Goal: Information Seeking & Learning: Find specific fact

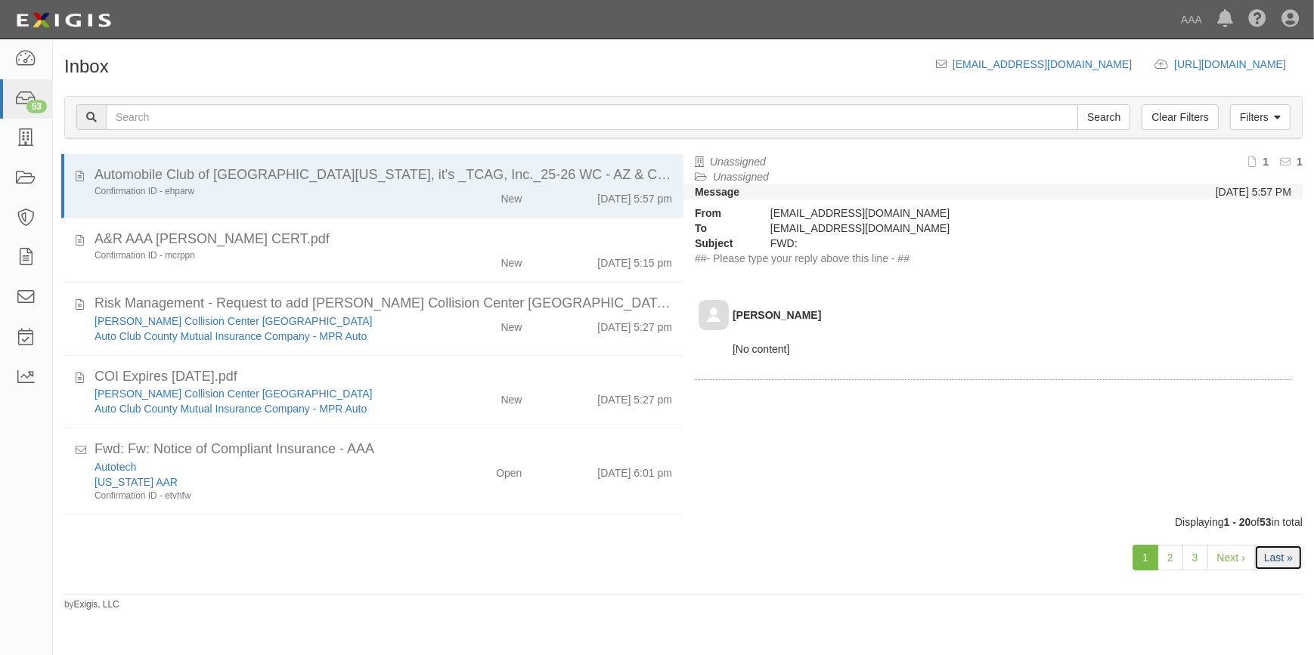
click at [1263, 563] on link "Last »" at bounding box center [1278, 558] width 48 height 26
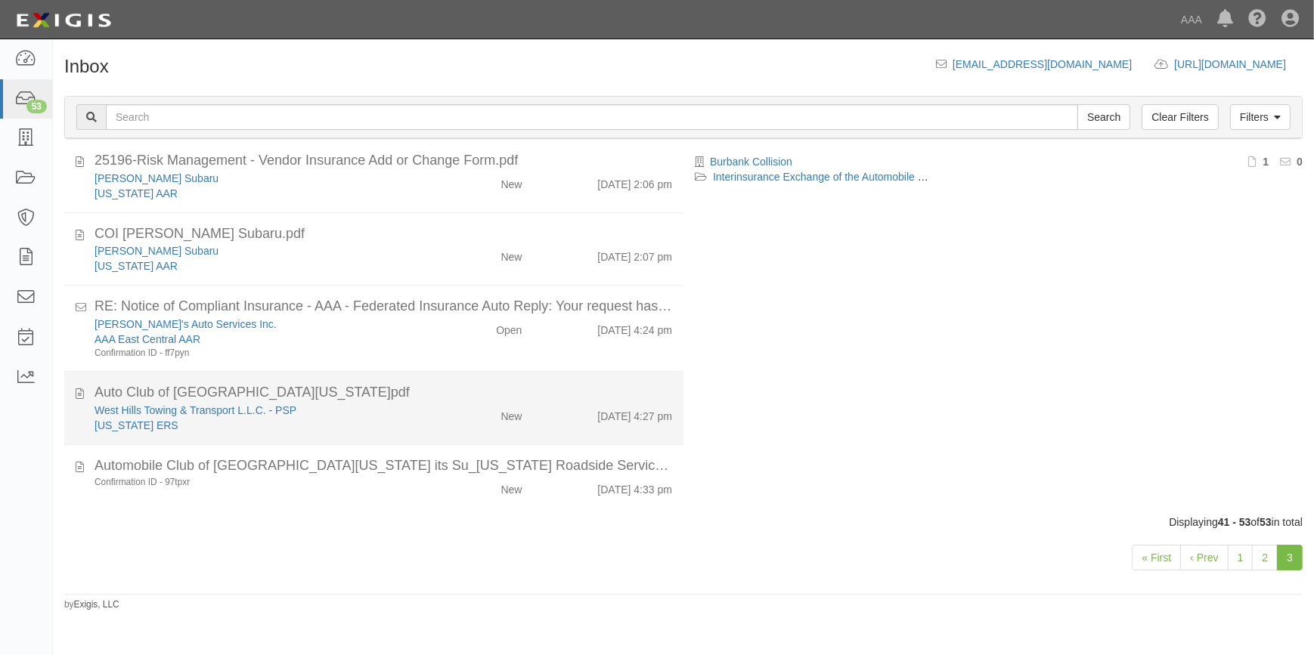
scroll to position [595, 0]
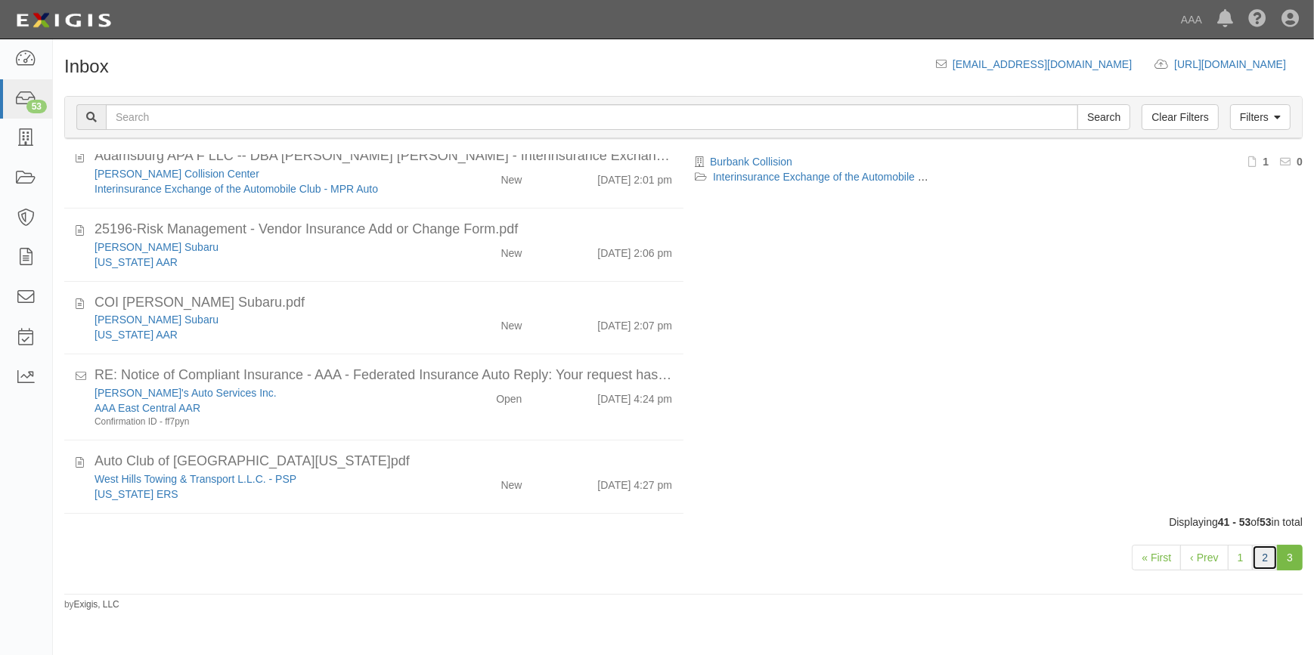
click at [1260, 561] on link "2" at bounding box center [1265, 558] width 26 height 26
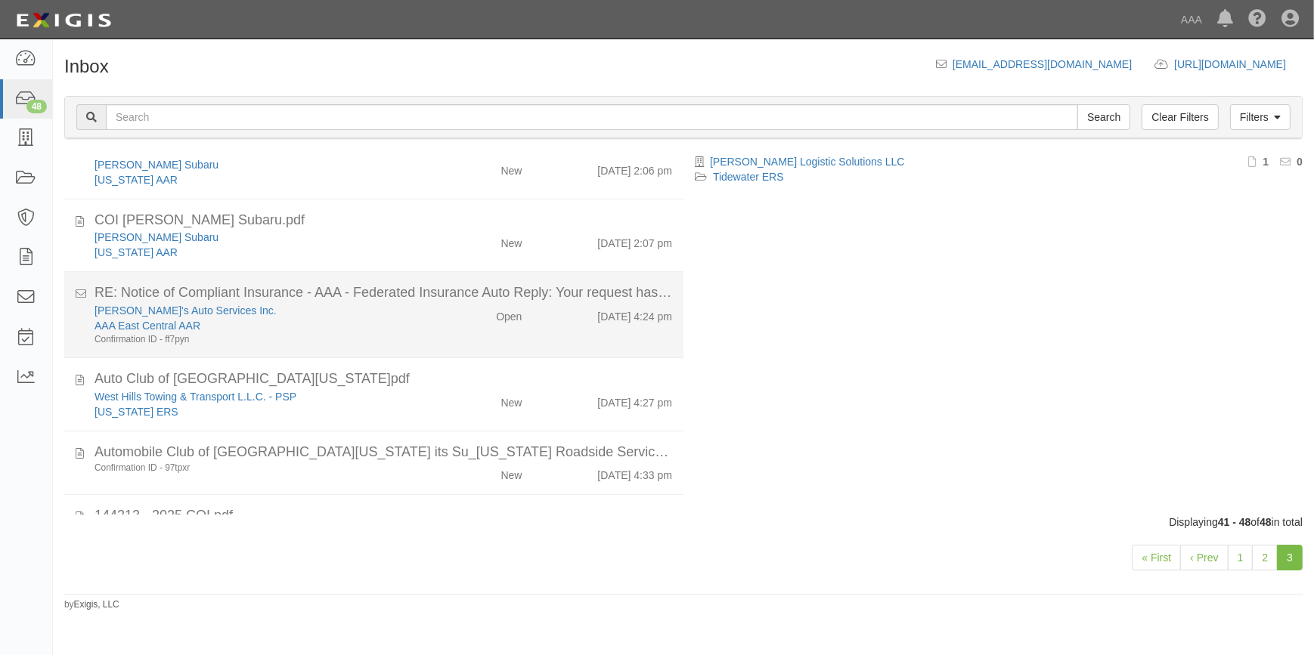
scroll to position [234, 0]
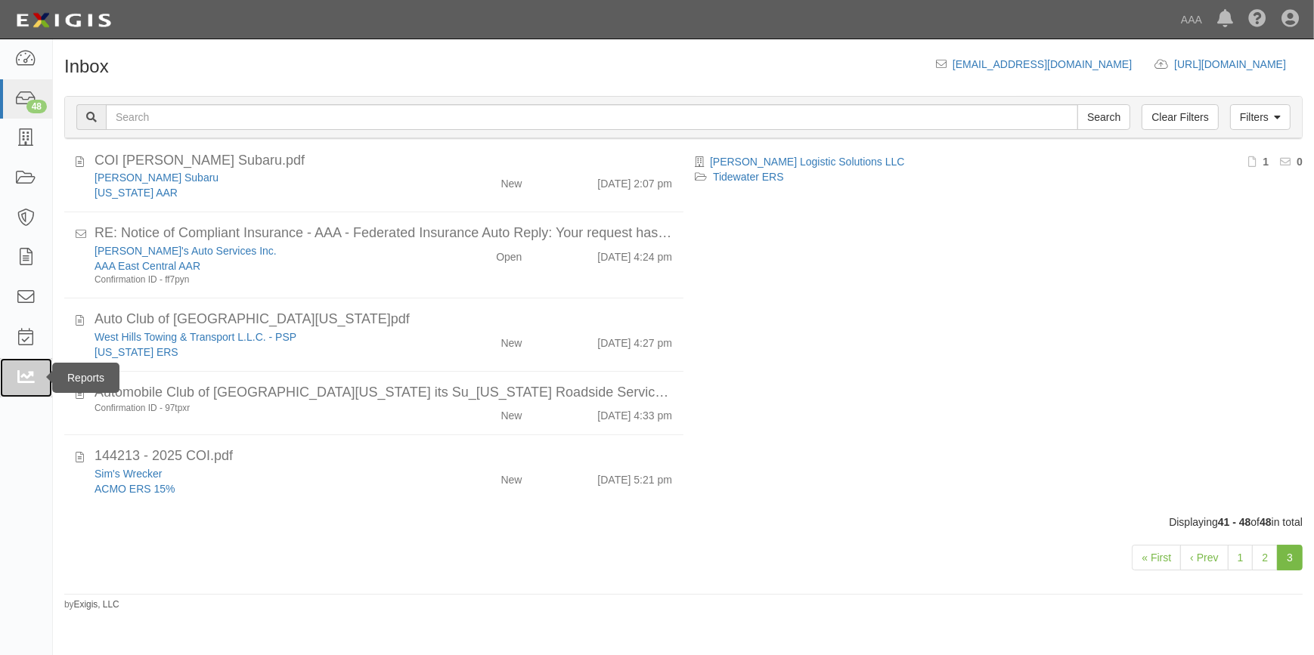
click at [21, 379] on icon at bounding box center [25, 378] width 21 height 17
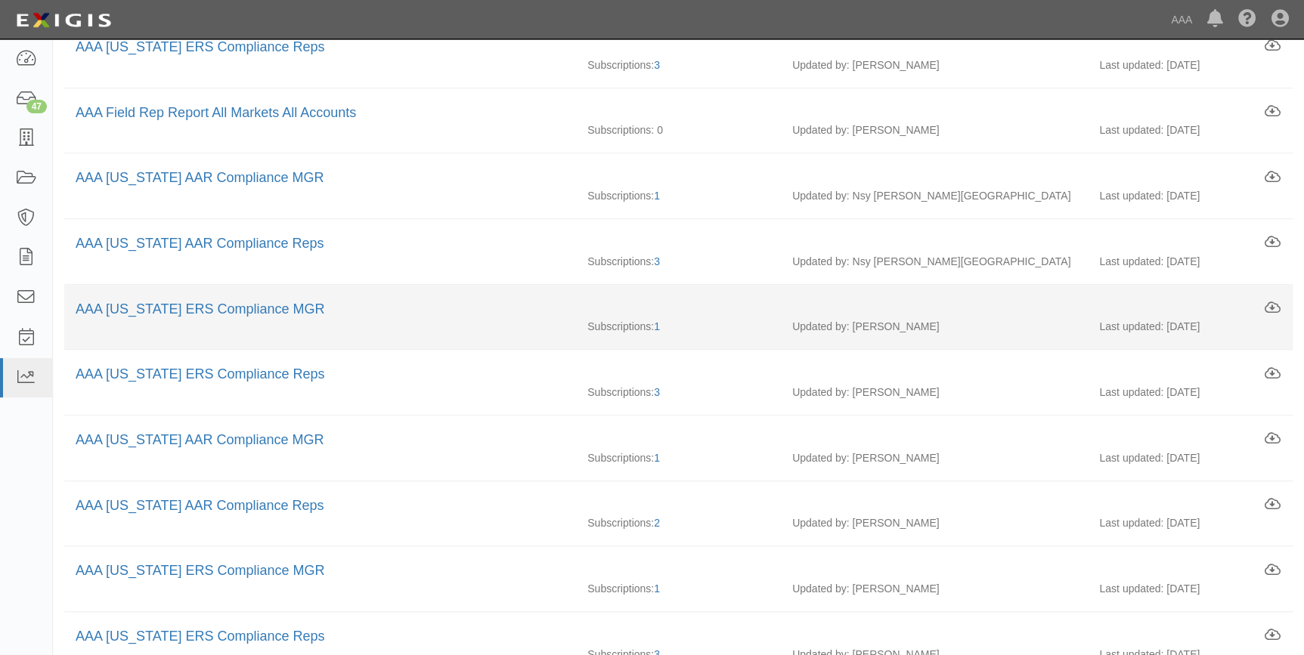
scroll to position [274, 0]
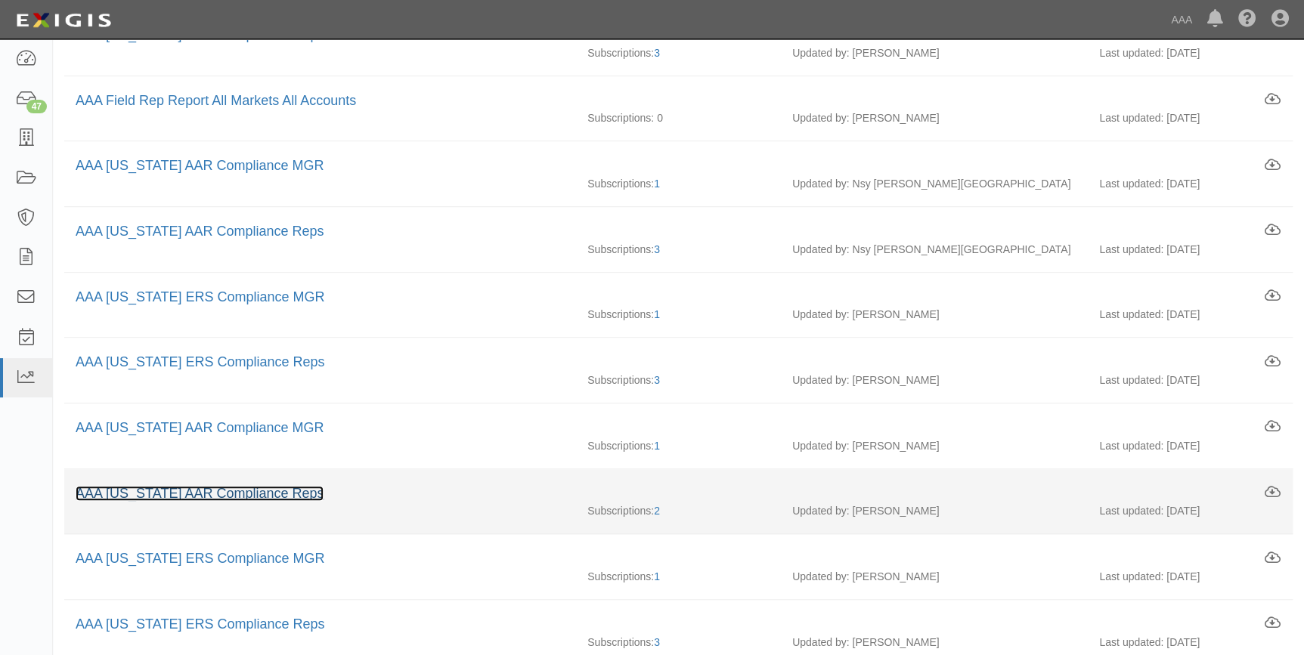
click at [234, 491] on link "AAA New Mexico AAR Compliance Reps" at bounding box center [200, 493] width 248 height 15
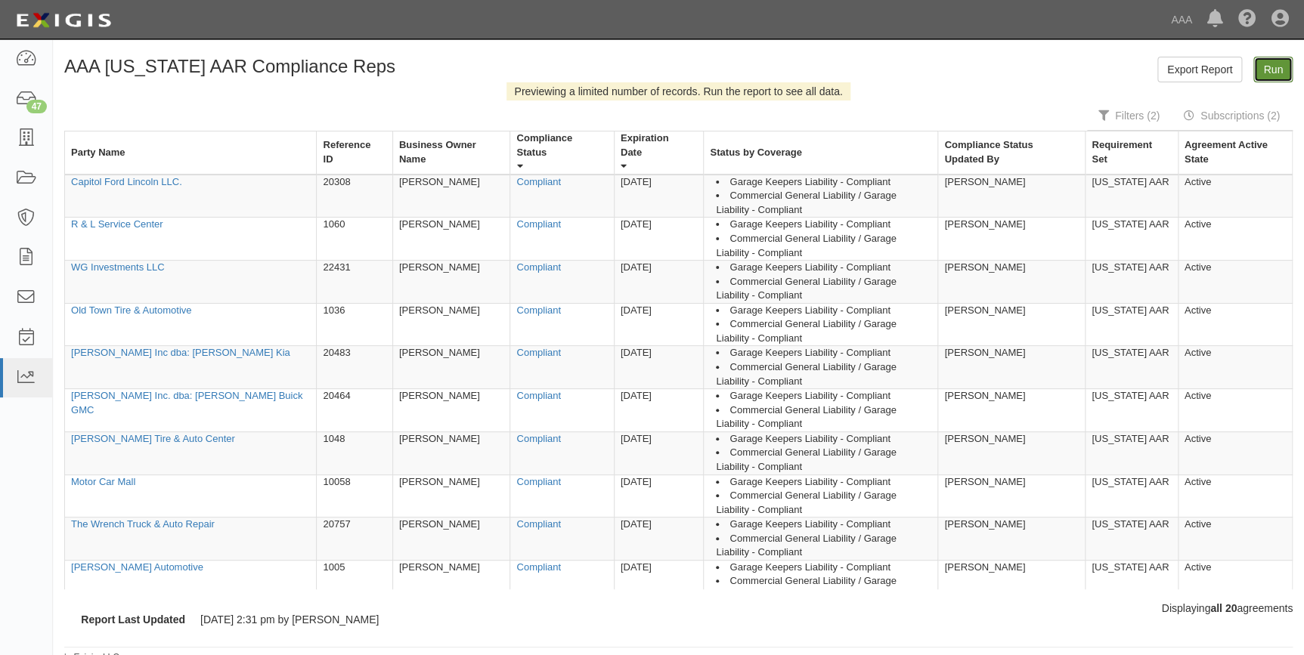
click at [1265, 67] on link "Run" at bounding box center [1272, 70] width 39 height 26
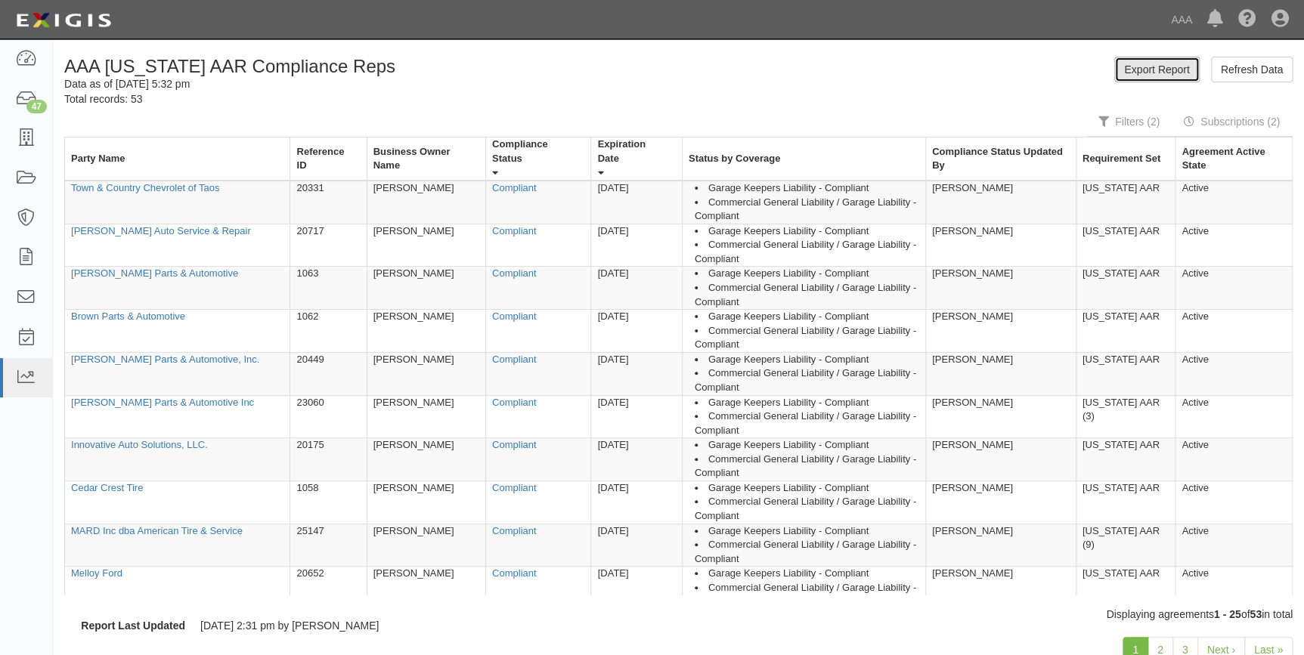
click at [1170, 69] on link "Export Report" at bounding box center [1156, 70] width 85 height 26
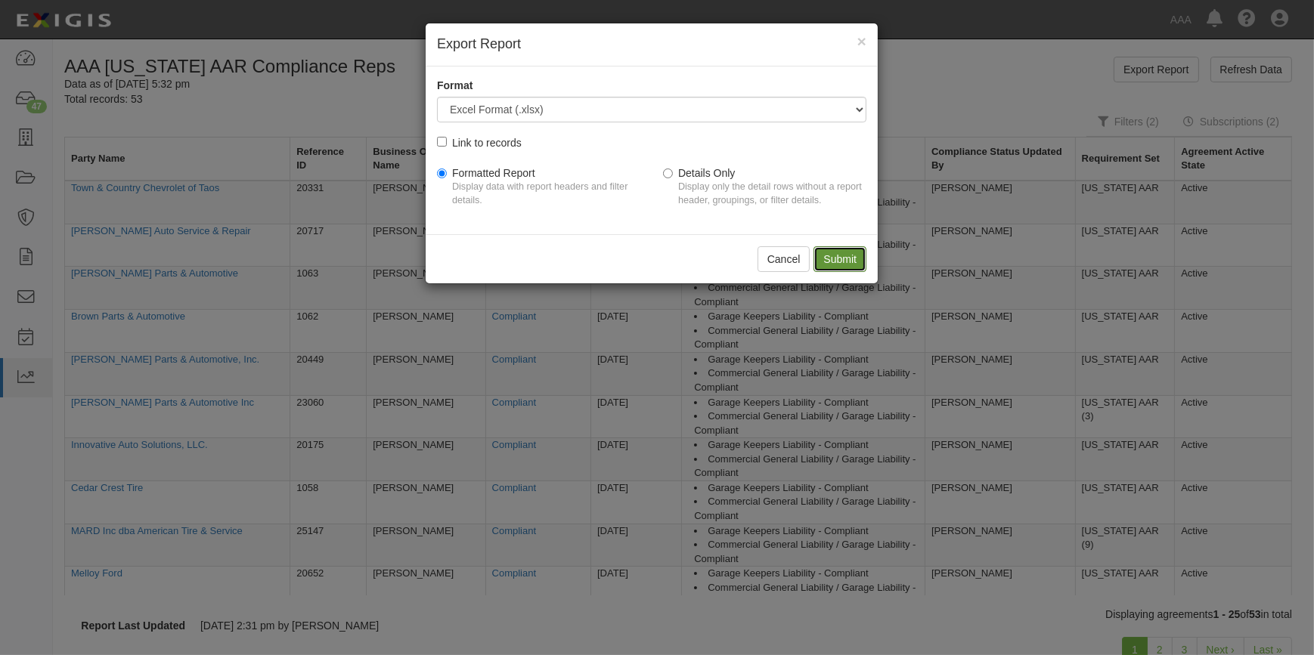
click at [832, 260] on input "Submit" at bounding box center [839, 259] width 53 height 26
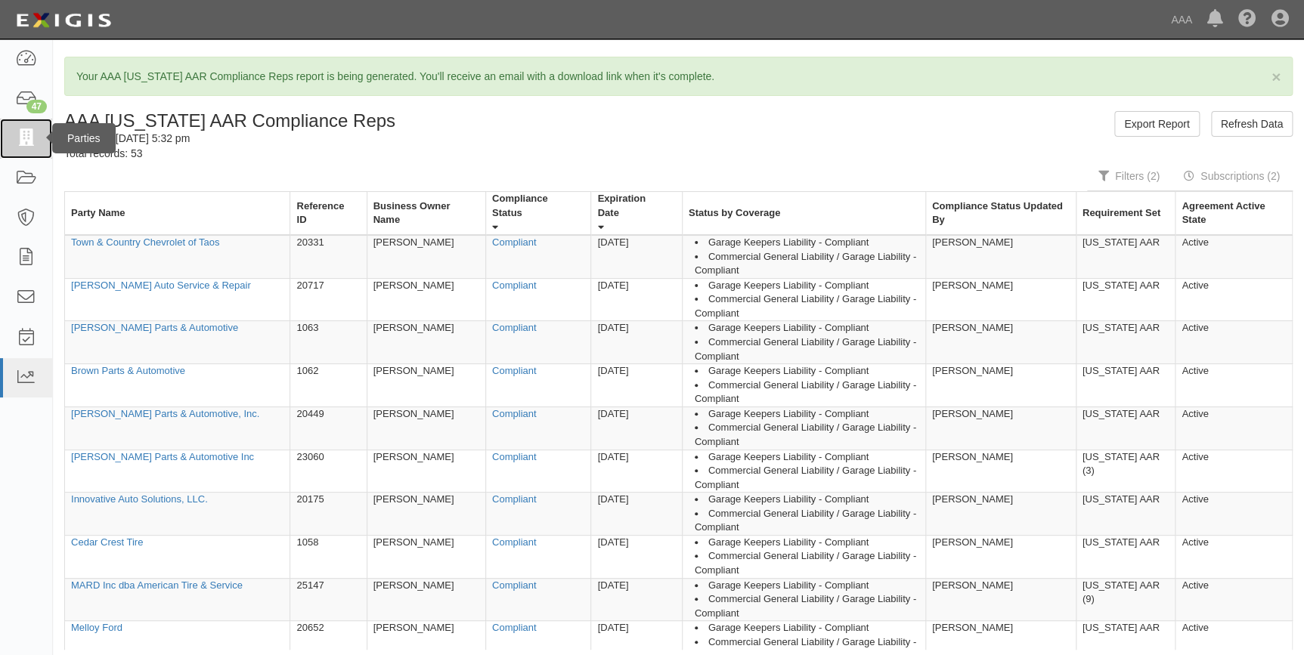
click at [15, 134] on icon at bounding box center [25, 138] width 21 height 17
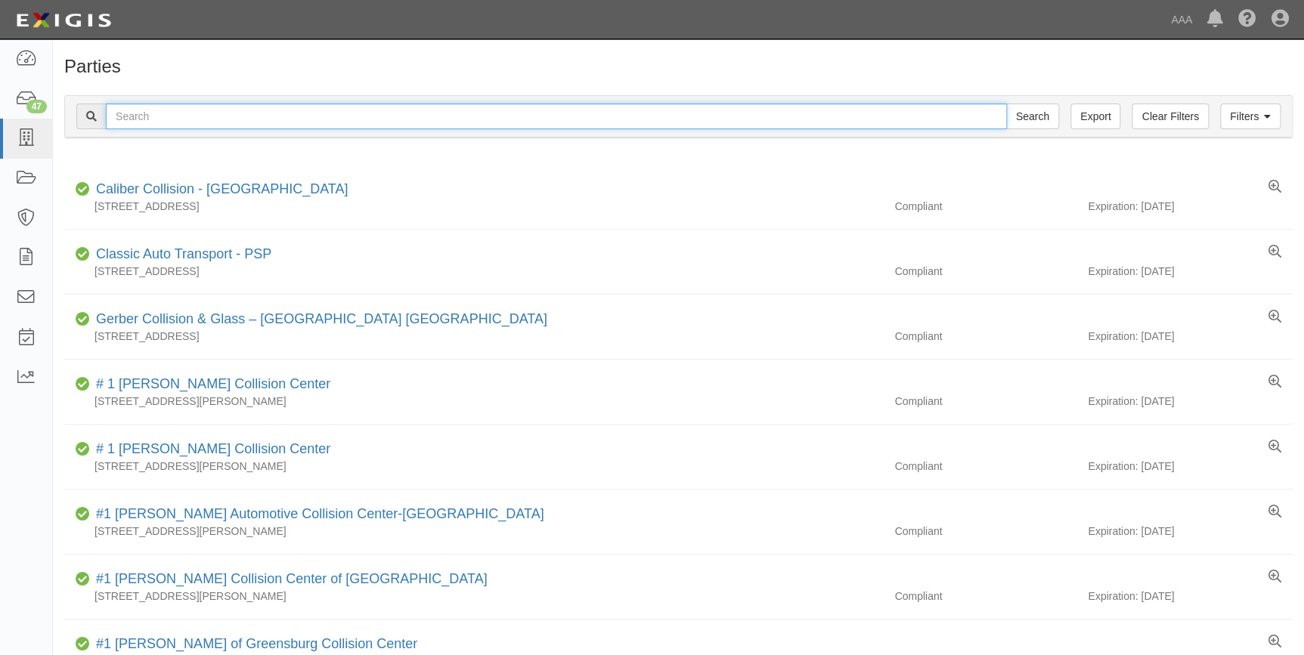
click at [183, 116] on input "text" at bounding box center [556, 117] width 901 height 26
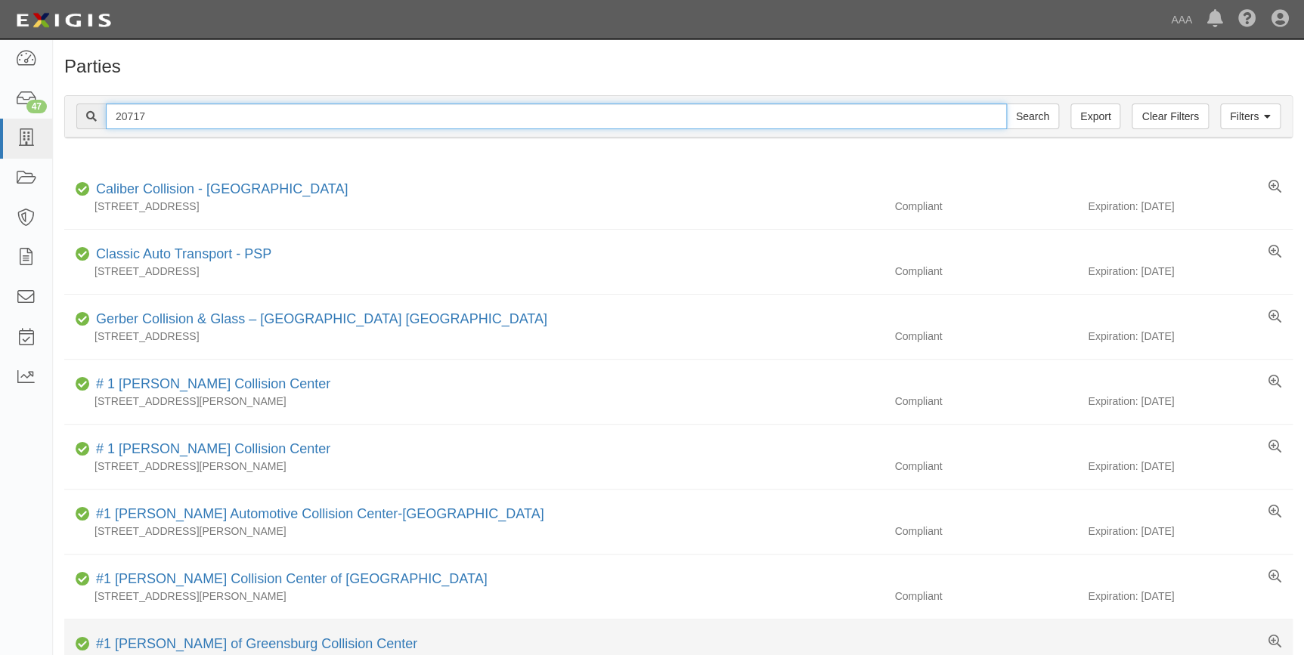
type input "20717"
click at [1006, 104] on input "Search" at bounding box center [1032, 117] width 53 height 26
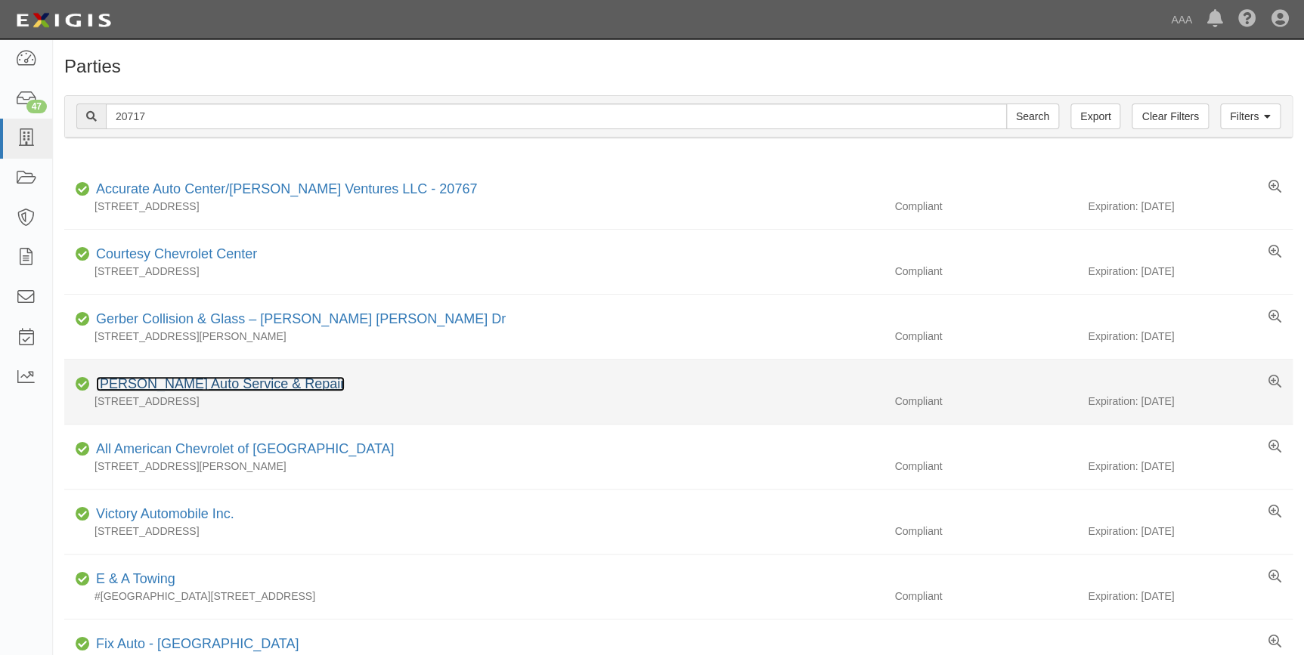
click at [184, 387] on link "[PERSON_NAME] Auto Service & Repair" at bounding box center [220, 383] width 249 height 15
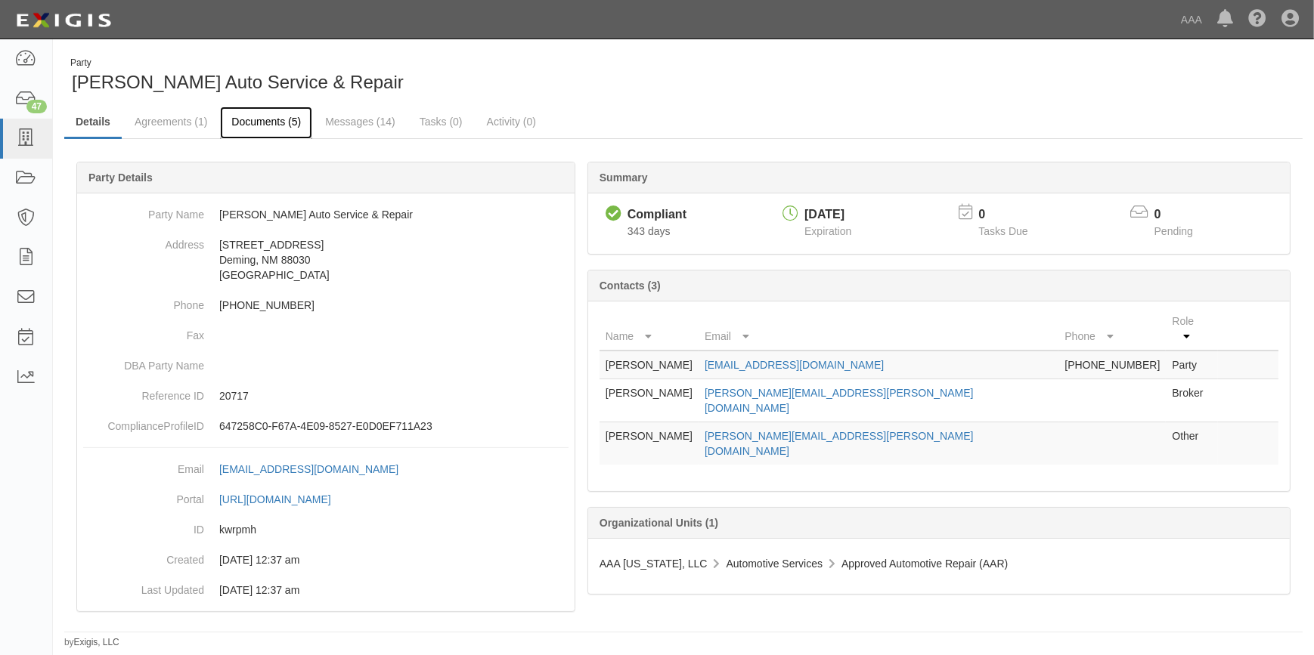
click at [265, 117] on link "Documents (5)" at bounding box center [266, 123] width 92 height 33
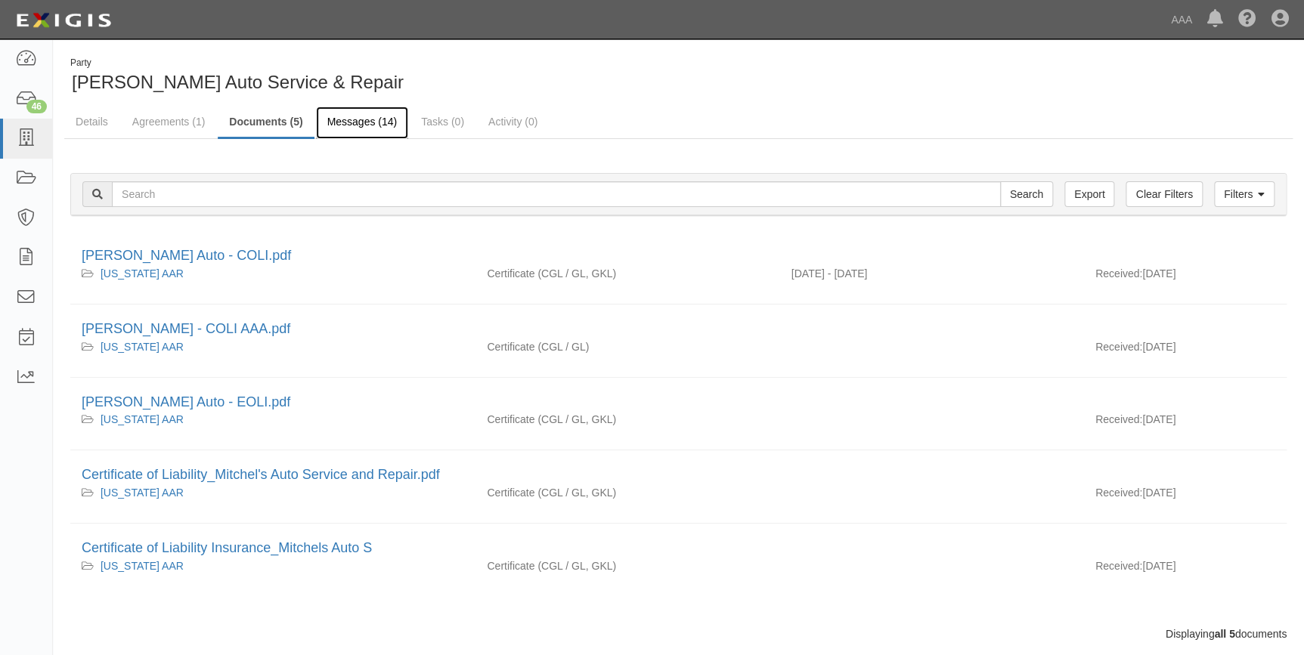
click at [370, 121] on link "Messages (14)" at bounding box center [362, 123] width 93 height 33
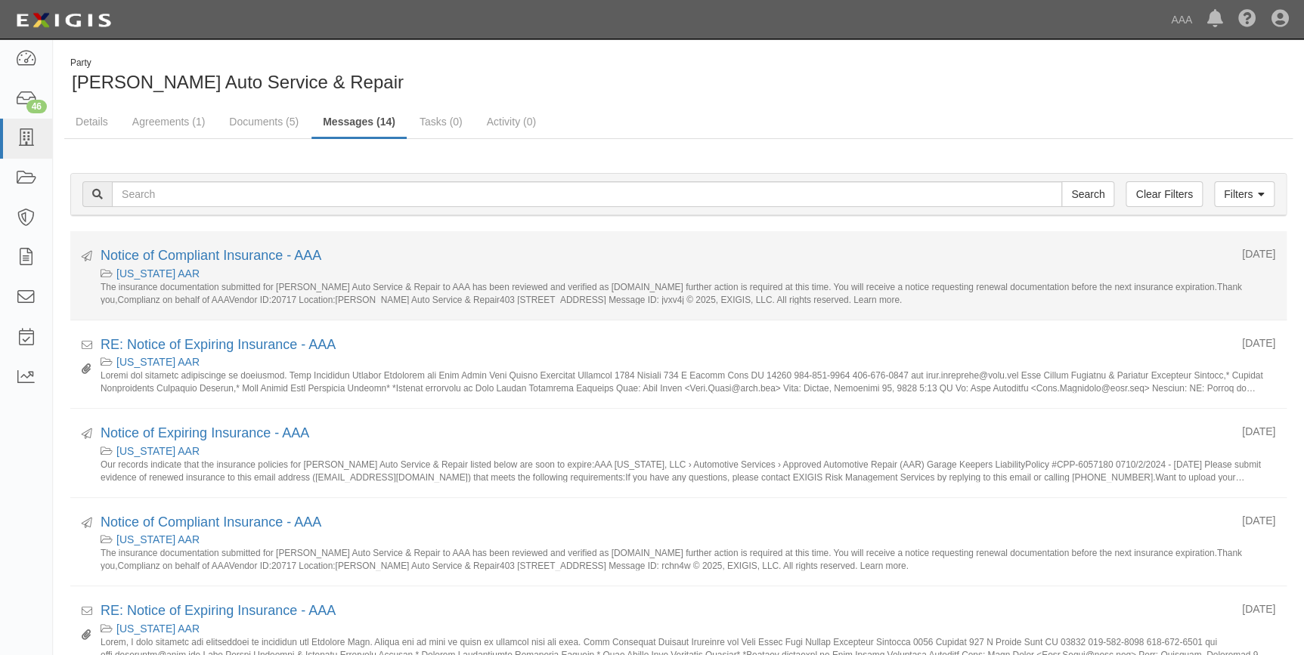
click at [339, 272] on div "[US_STATE] AAR" at bounding box center [688, 273] width 1175 height 15
click at [267, 256] on link "Notice of Compliant Insurance - AAA" at bounding box center [211, 255] width 221 height 15
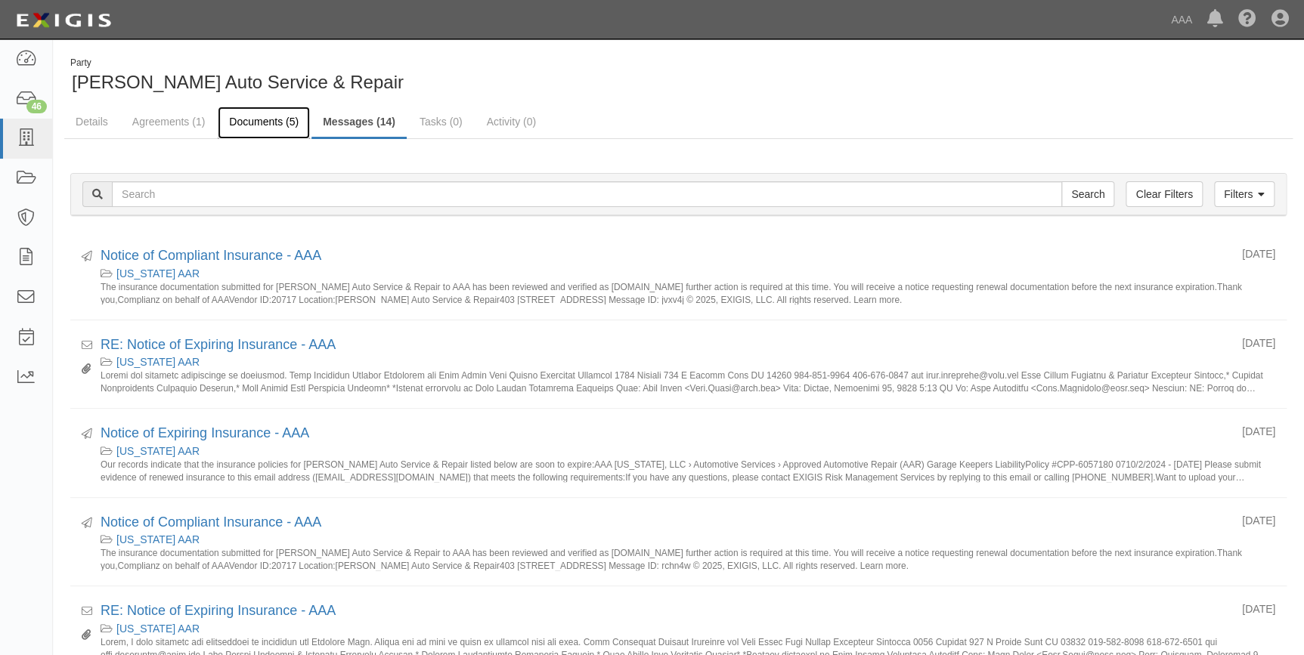
click at [240, 119] on link "Documents (5)" at bounding box center [264, 123] width 92 height 33
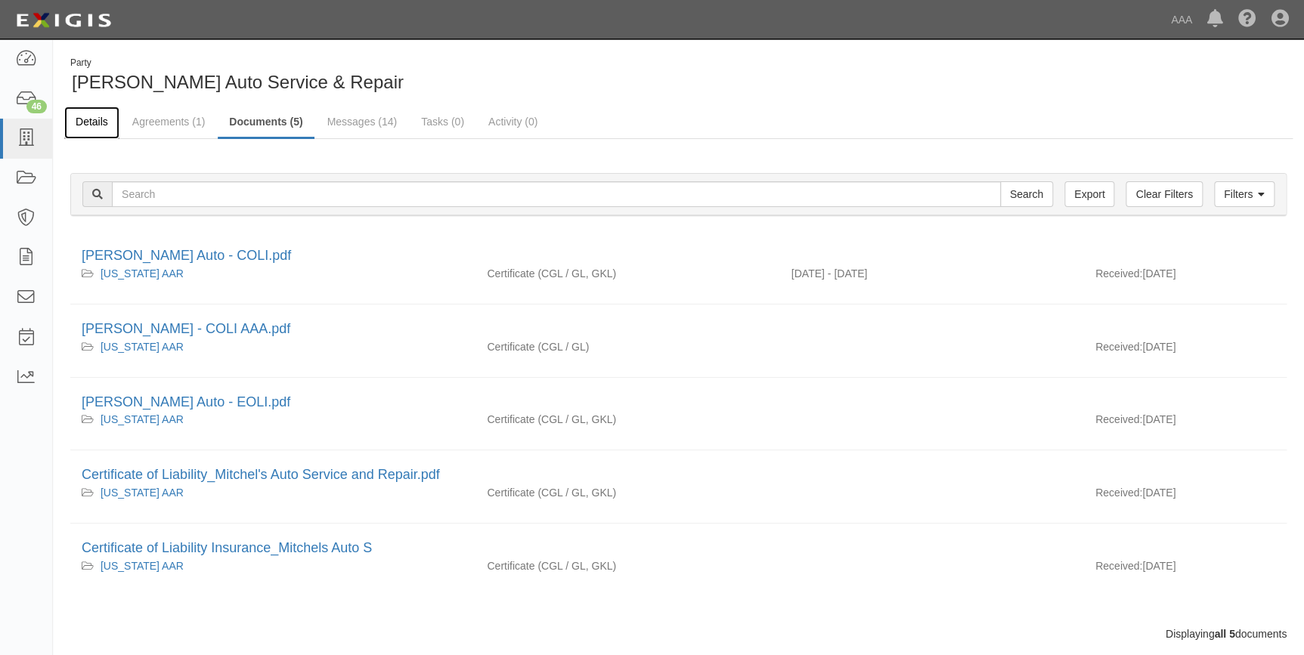
click at [90, 115] on link "Details" at bounding box center [91, 123] width 55 height 33
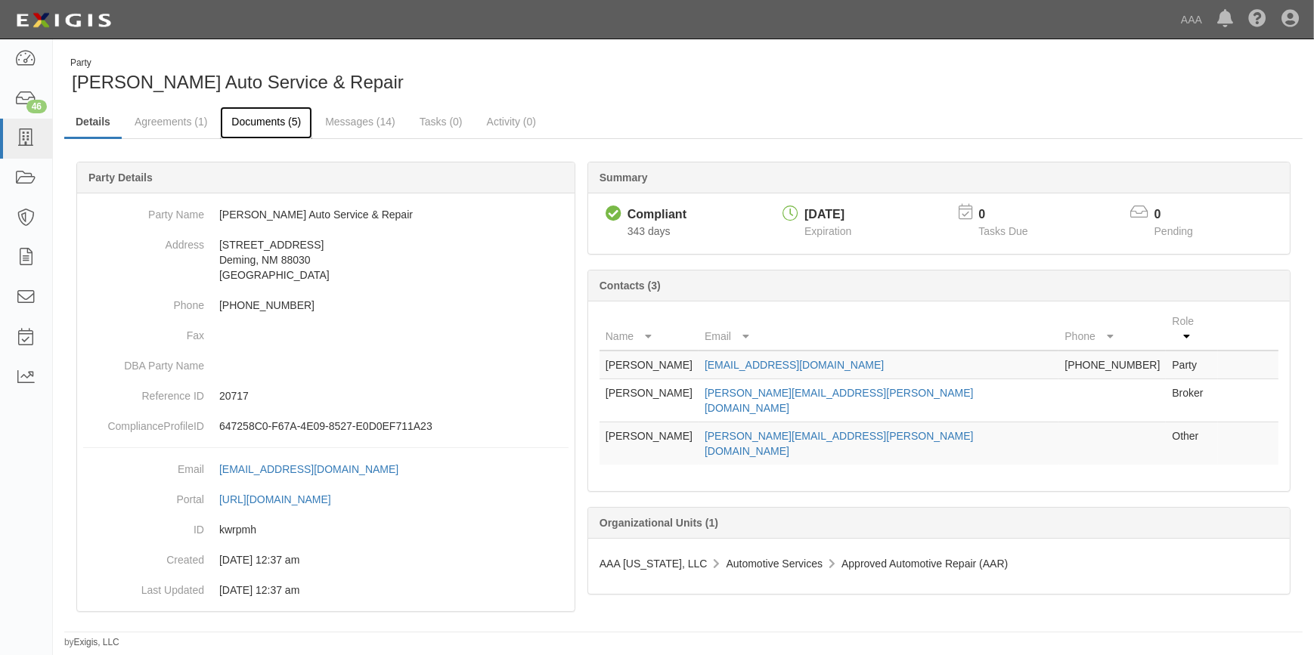
click at [274, 119] on link "Documents (5)" at bounding box center [266, 123] width 92 height 33
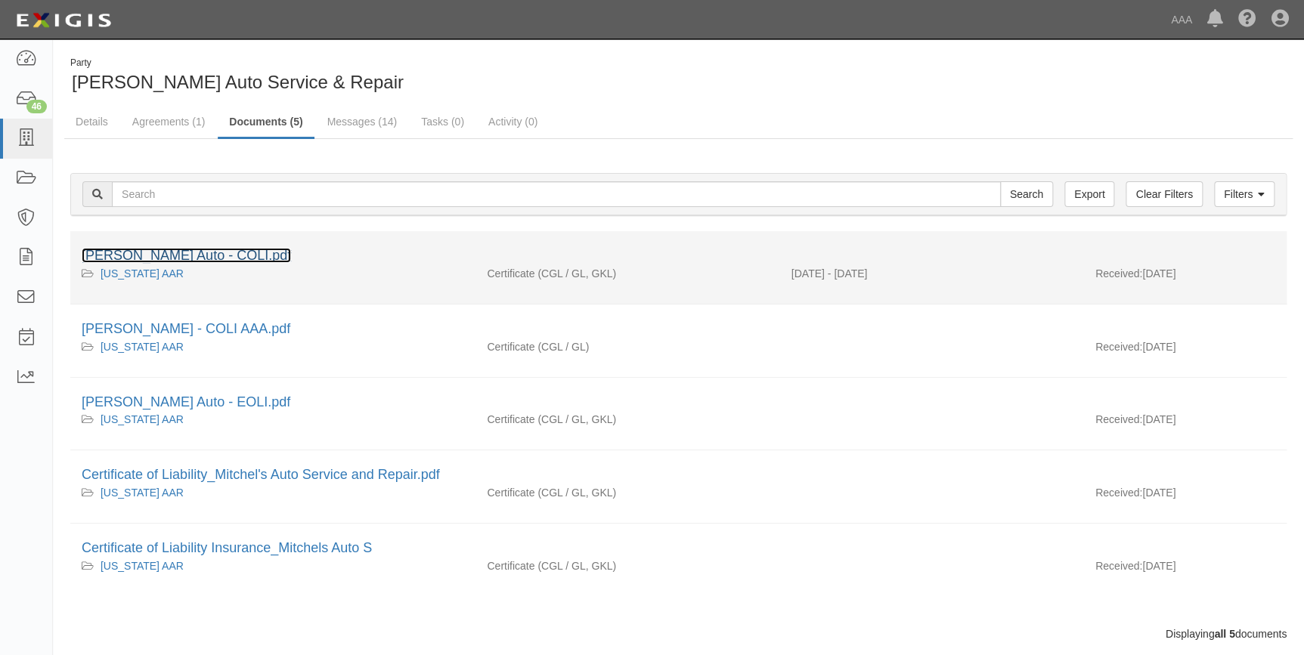
click at [221, 256] on link "Mitchel's Auto - COLI.pdf" at bounding box center [186, 255] width 209 height 15
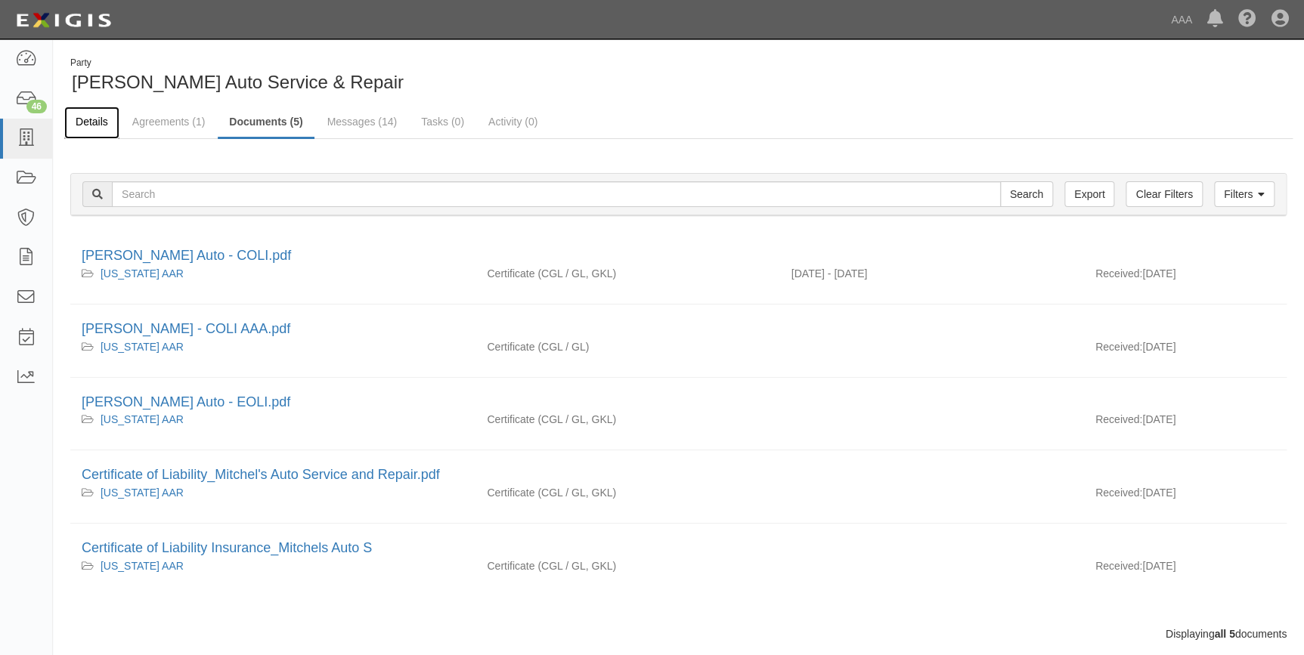
click at [107, 121] on link "Details" at bounding box center [91, 123] width 55 height 33
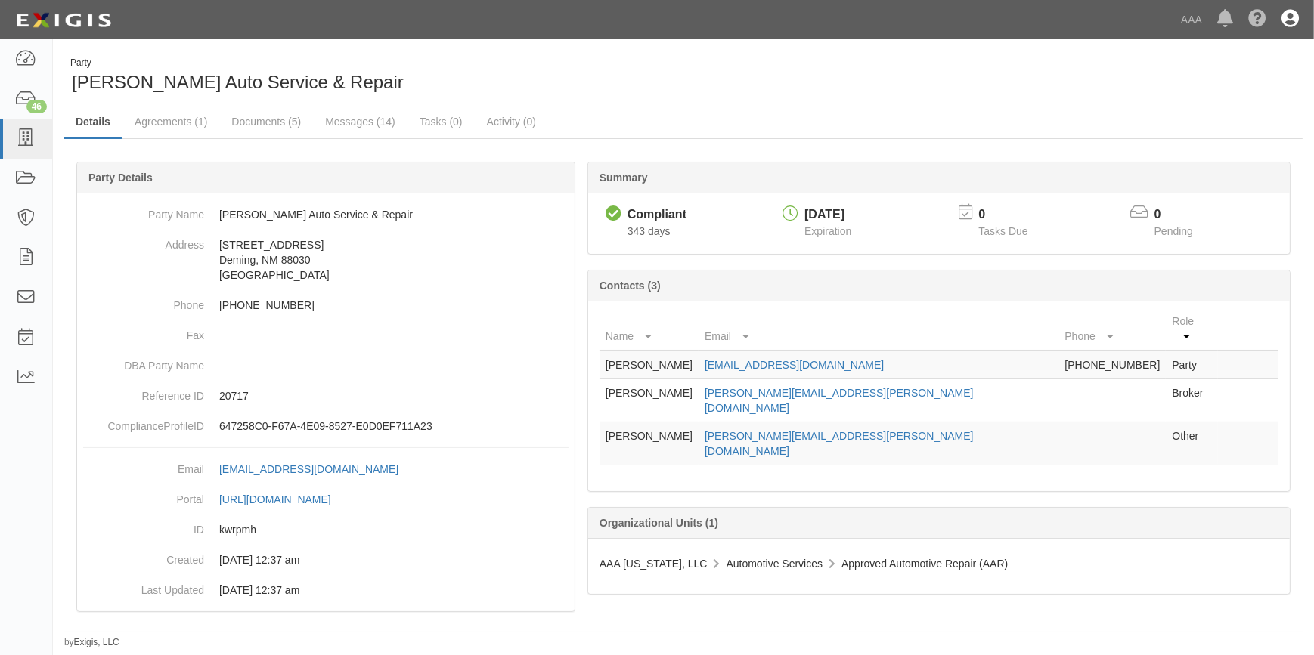
click at [1293, 16] on icon at bounding box center [1289, 20] width 17 height 18
click at [1198, 88] on link "Sign Out" at bounding box center [1245, 88] width 119 height 30
